Goal: Find contact information: Find contact information

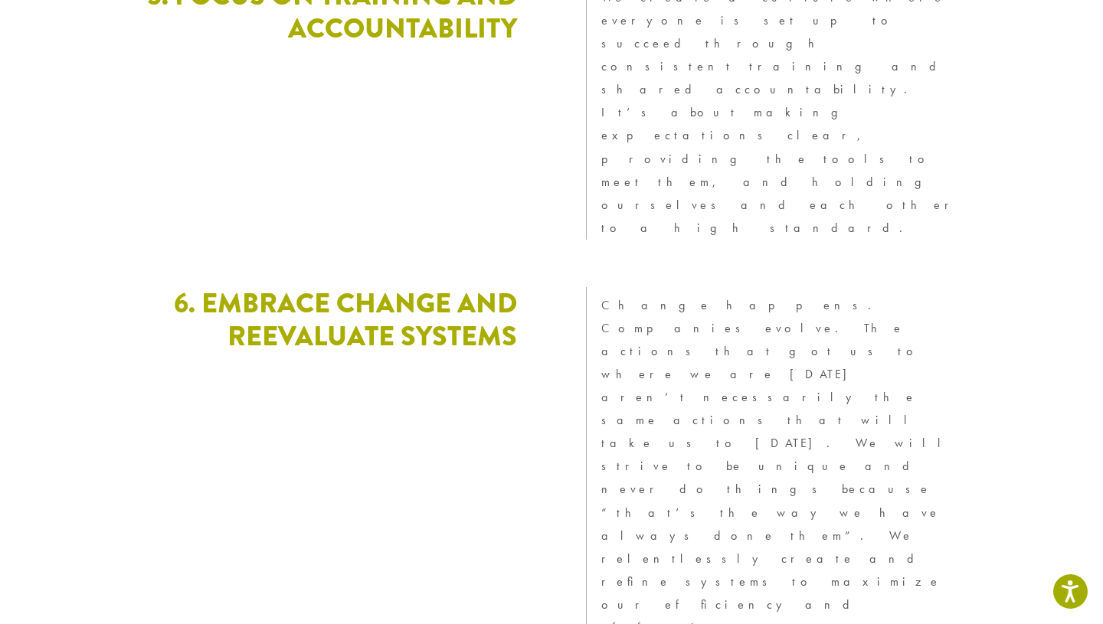
scroll to position [4255, 0]
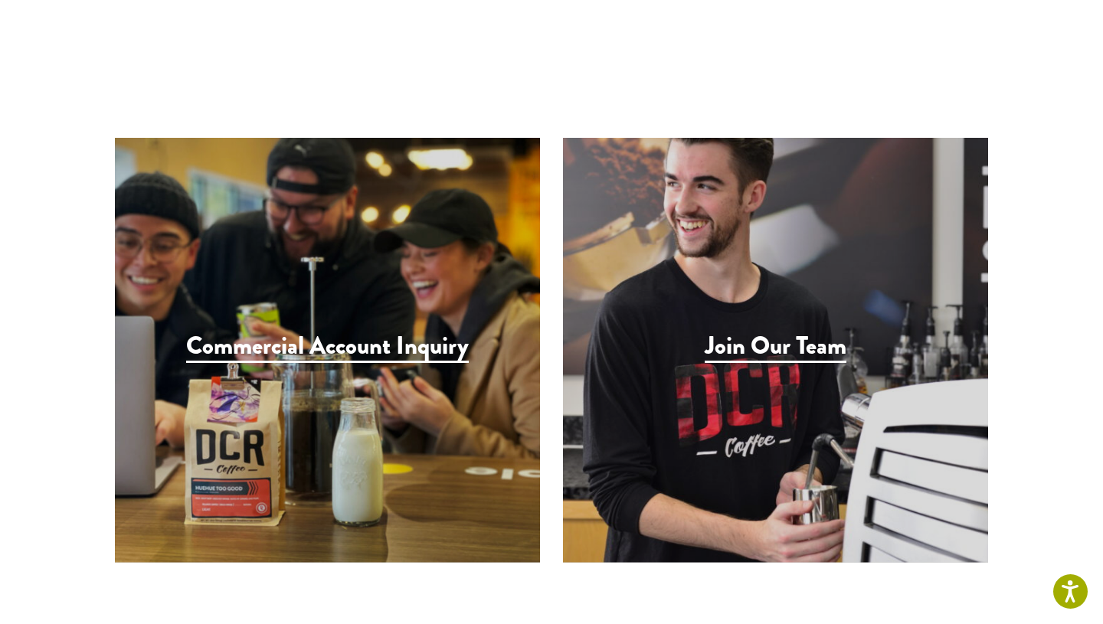
scroll to position [1453, 0]
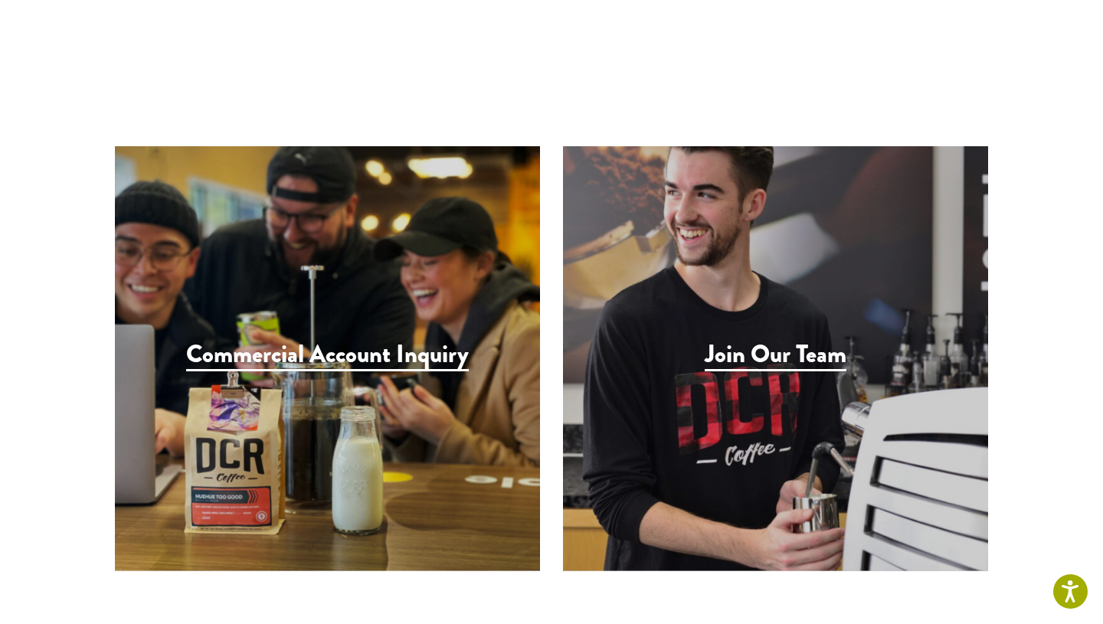
click at [777, 340] on h3 "Join Our Team" at bounding box center [776, 355] width 142 height 31
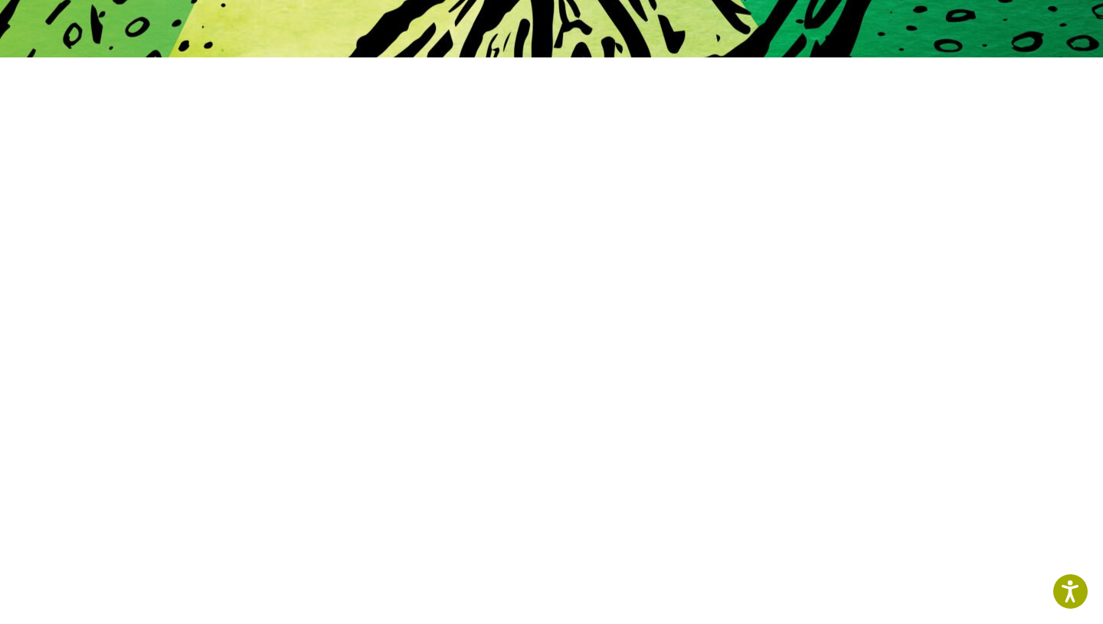
scroll to position [380, 0]
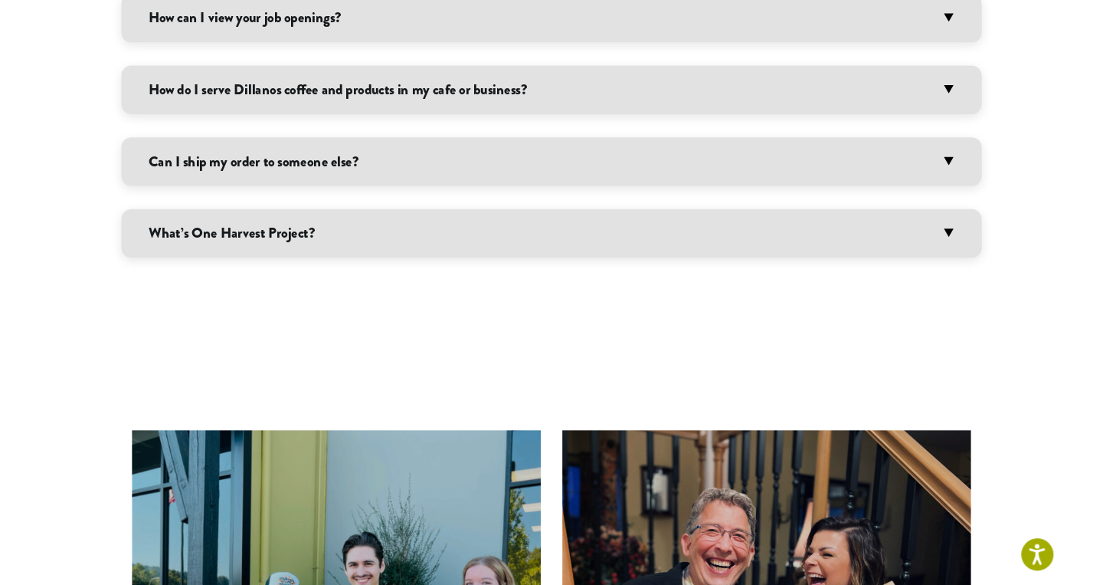
scroll to position [1113, 0]
